Goal: Task Accomplishment & Management: Complete application form

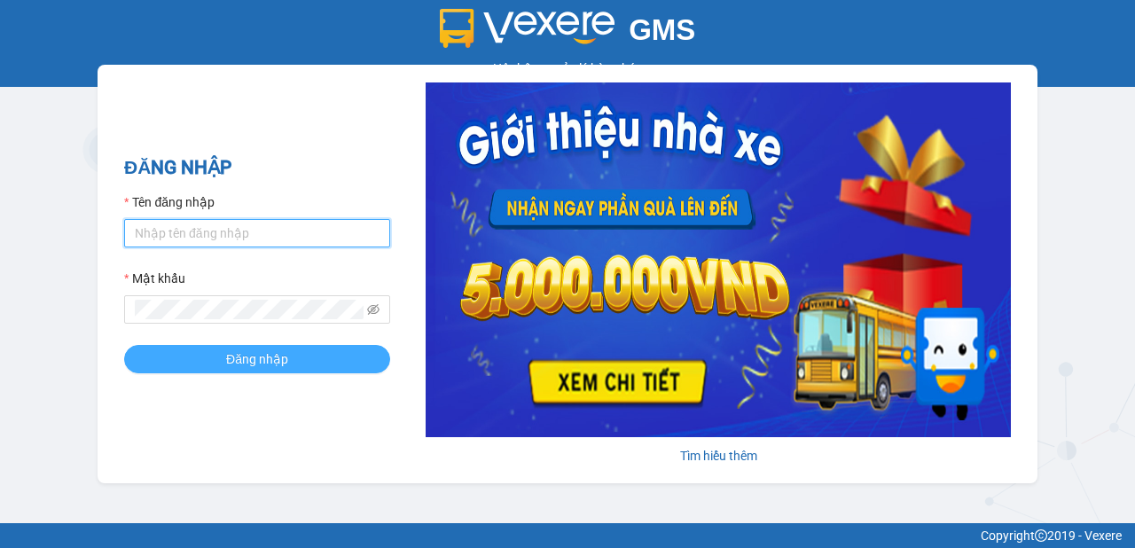
type input "minh.vinhthanhsoctrang"
click at [309, 357] on button "Đăng nhập" at bounding box center [257, 359] width 266 height 28
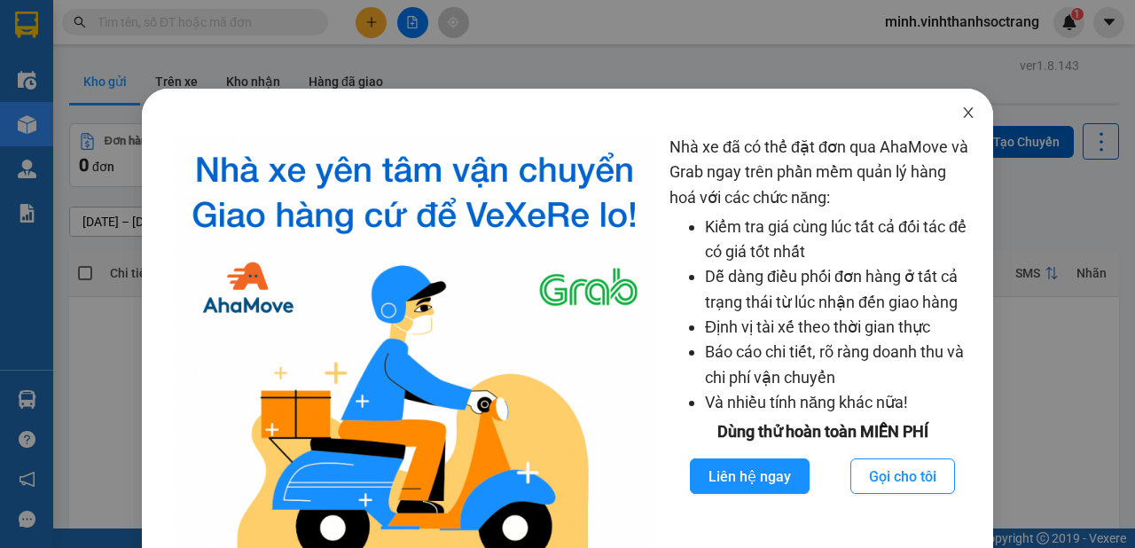
click at [963, 114] on icon "close" at bounding box center [968, 112] width 10 height 11
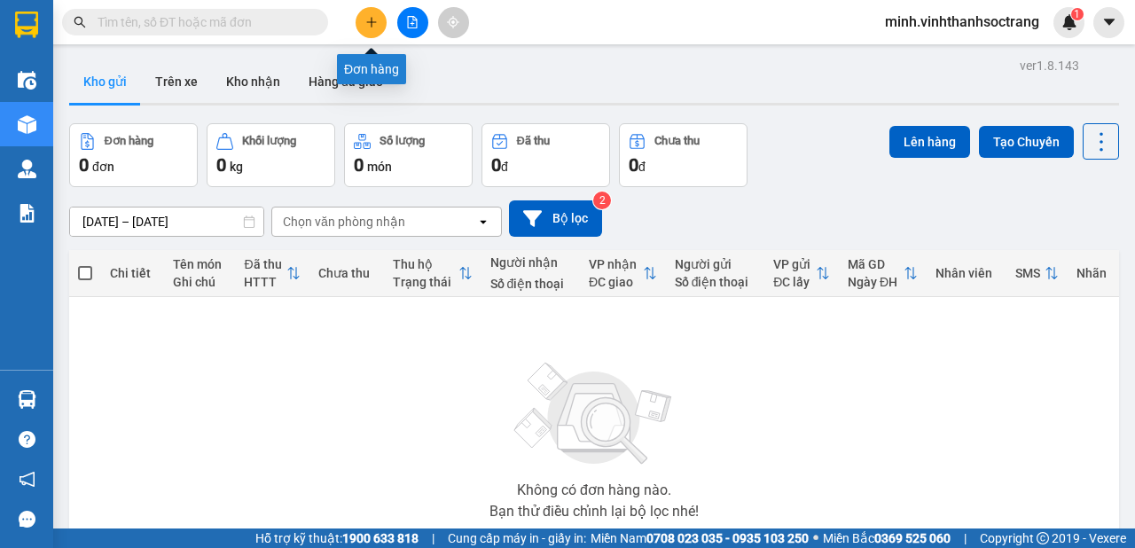
click at [362, 25] on button at bounding box center [371, 22] width 31 height 31
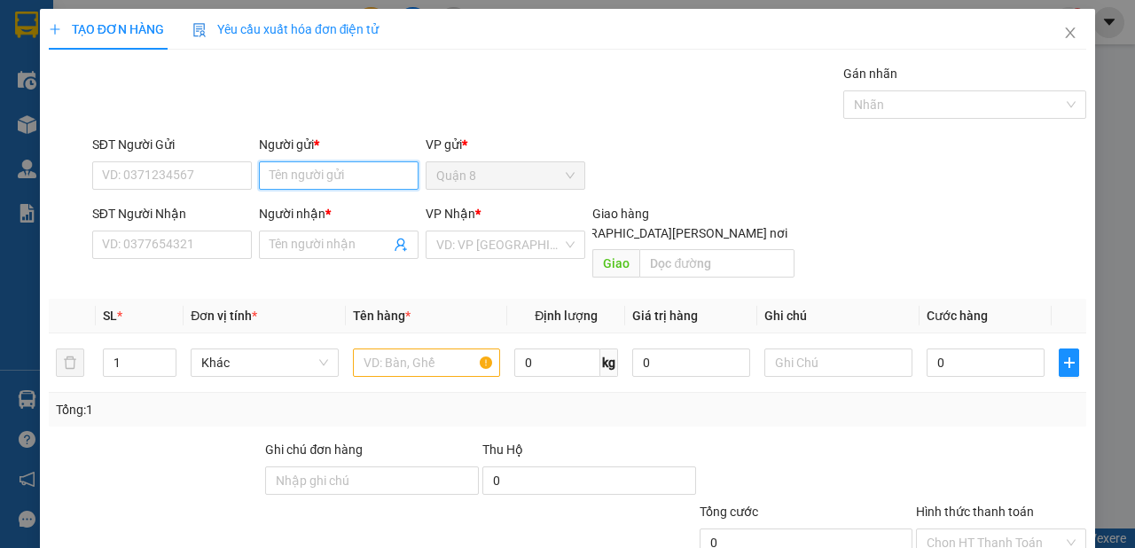
click at [362, 164] on input "Người gửi *" at bounding box center [339, 175] width 160 height 28
type input "m"
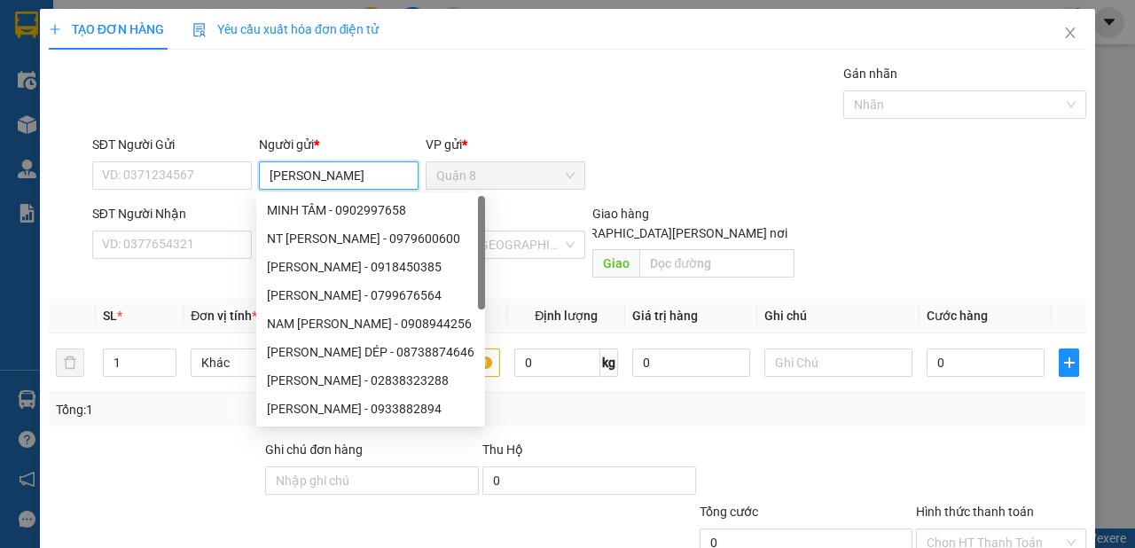
type input "[PERSON_NAME]"
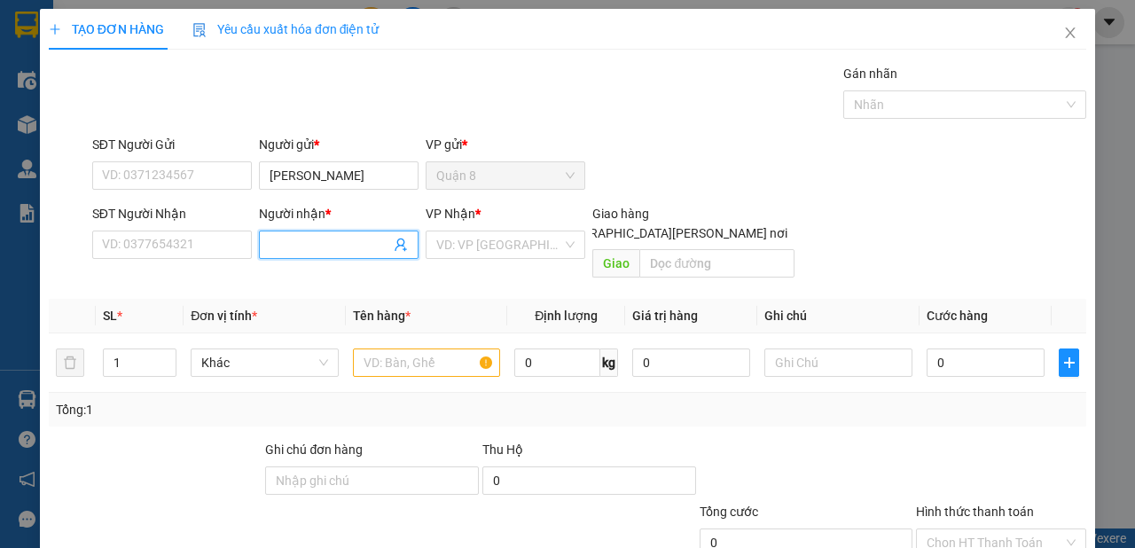
type input "U"
type input "ÚT CỐNG Đ"
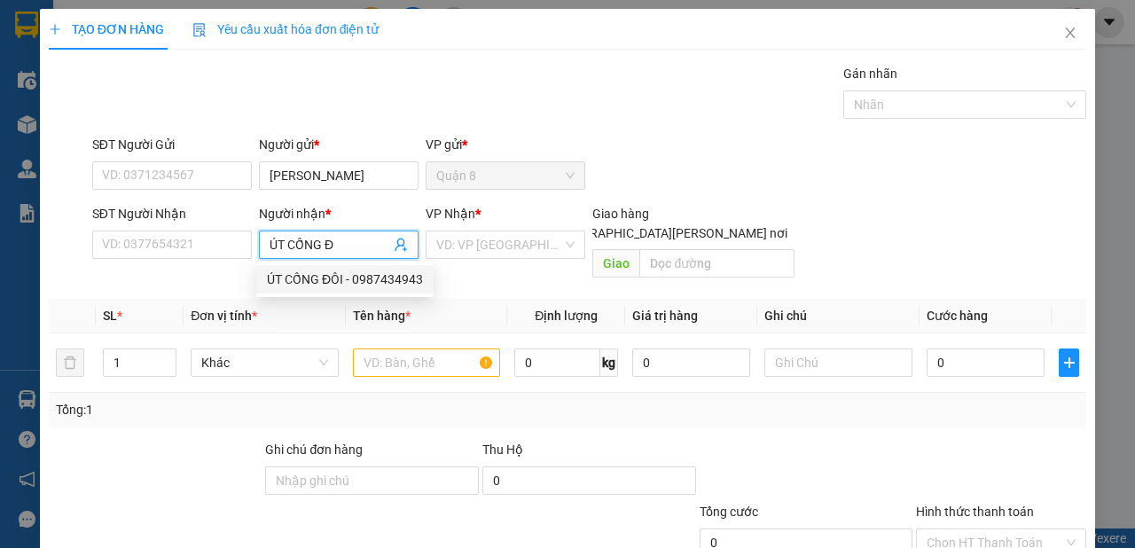
click at [382, 277] on div "ÚT CỐNG ĐÔI - 0987434943" at bounding box center [345, 280] width 156 height 20
type input "0987434943"
type input "ÚT CỐNG ĐÔI"
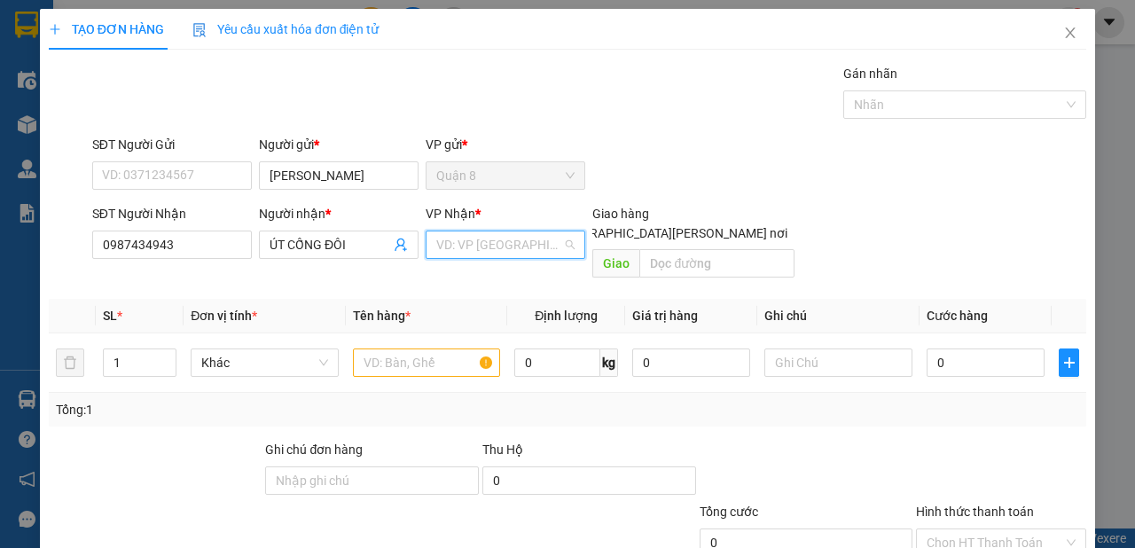
drag, startPoint x: 458, startPoint y: 247, endPoint x: 451, endPoint y: 264, distance: 18.3
click at [458, 252] on input "search" at bounding box center [499, 244] width 126 height 27
click at [444, 342] on div "Sóc Trăng" at bounding box center [501, 337] width 137 height 20
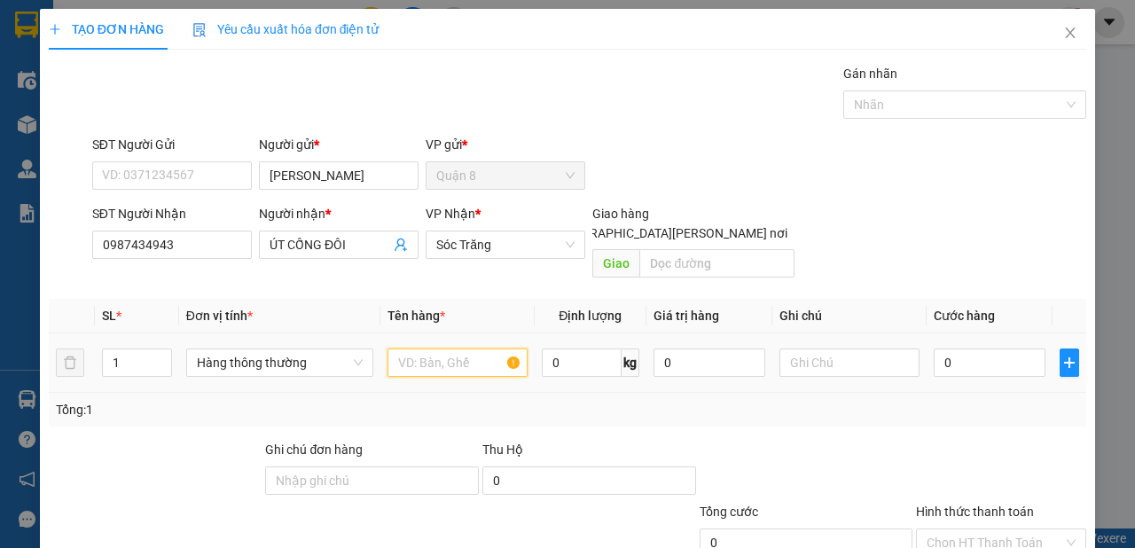
drag, startPoint x: 472, startPoint y: 337, endPoint x: 354, endPoint y: 294, distance: 125.7
click at [471, 349] on input "text" at bounding box center [458, 363] width 140 height 28
type input "D"
type input "ĐC"
type input "20"
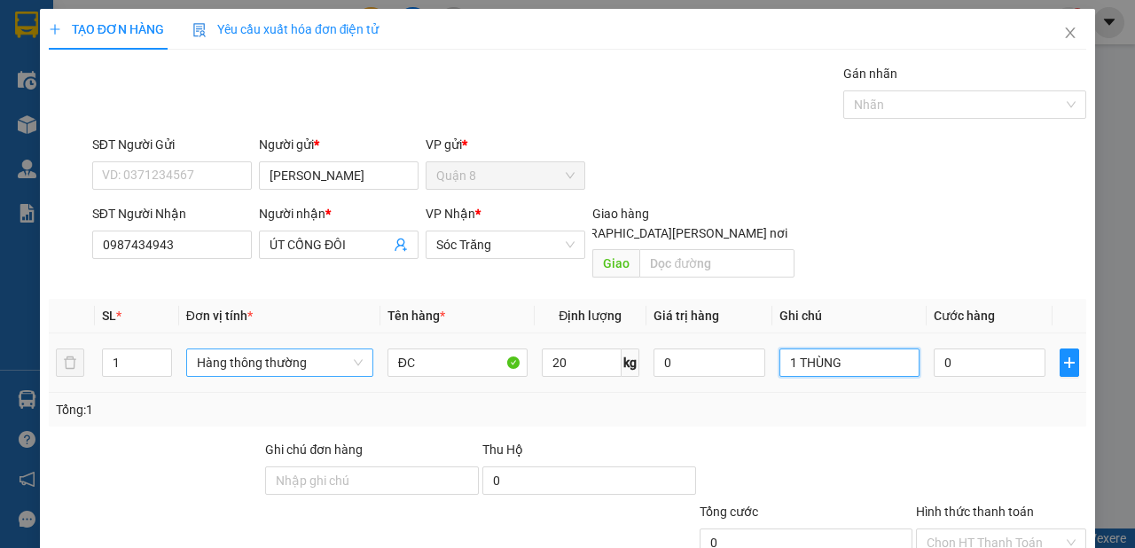
click at [330, 349] on span "Hàng thông thường" at bounding box center [280, 362] width 166 height 27
type input "1 THÙNG"
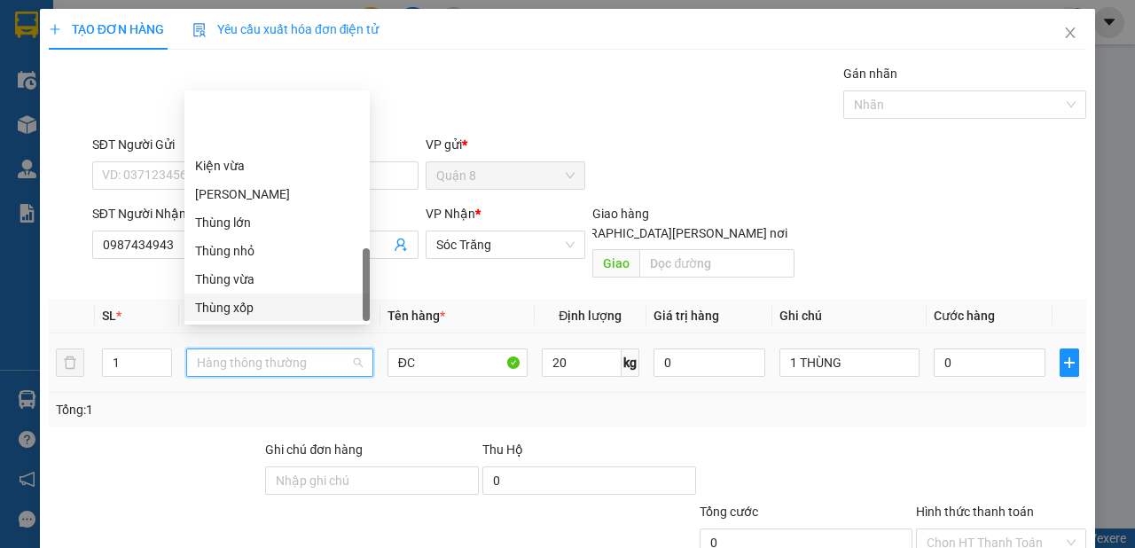
scroll to position [653, 0]
drag, startPoint x: 226, startPoint y: 305, endPoint x: 289, endPoint y: 296, distance: 63.6
click at [231, 305] on div "Khác" at bounding box center [277, 307] width 164 height 20
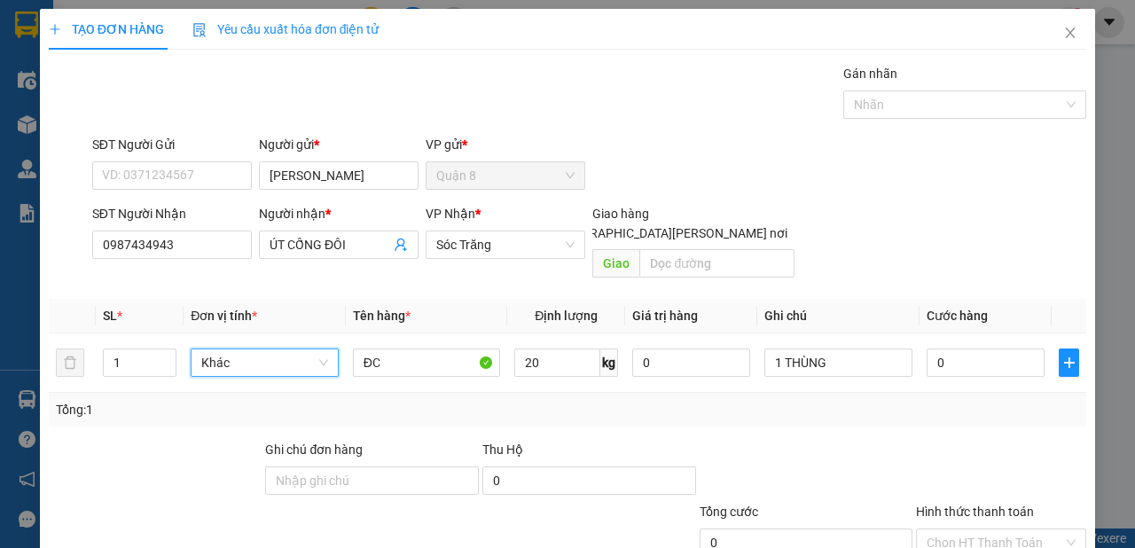
scroll to position [106, 0]
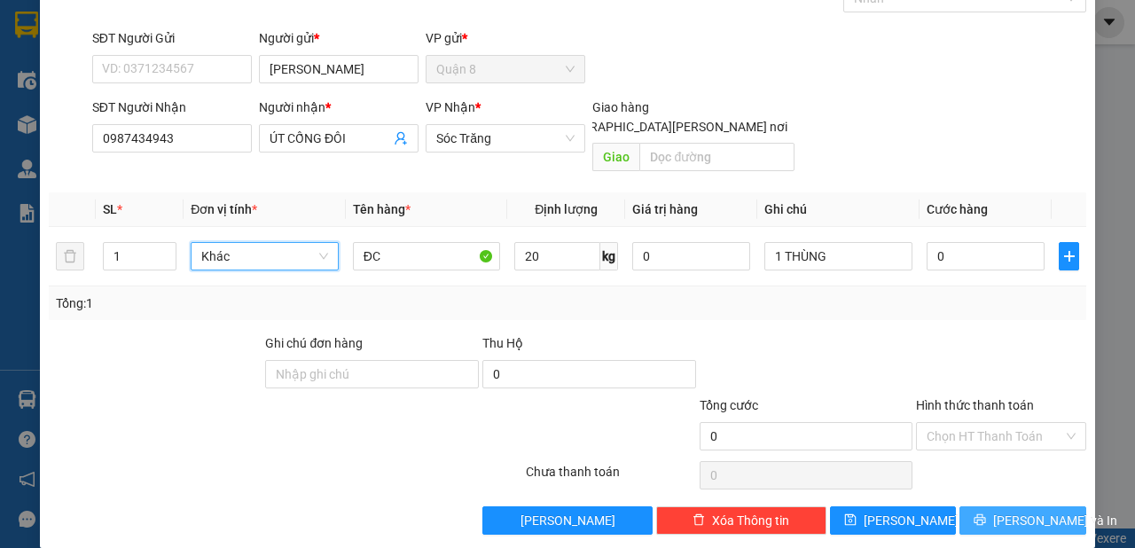
click at [973, 506] on button "[PERSON_NAME] và In" at bounding box center [1023, 520] width 127 height 28
